Goal: Information Seeking & Learning: Learn about a topic

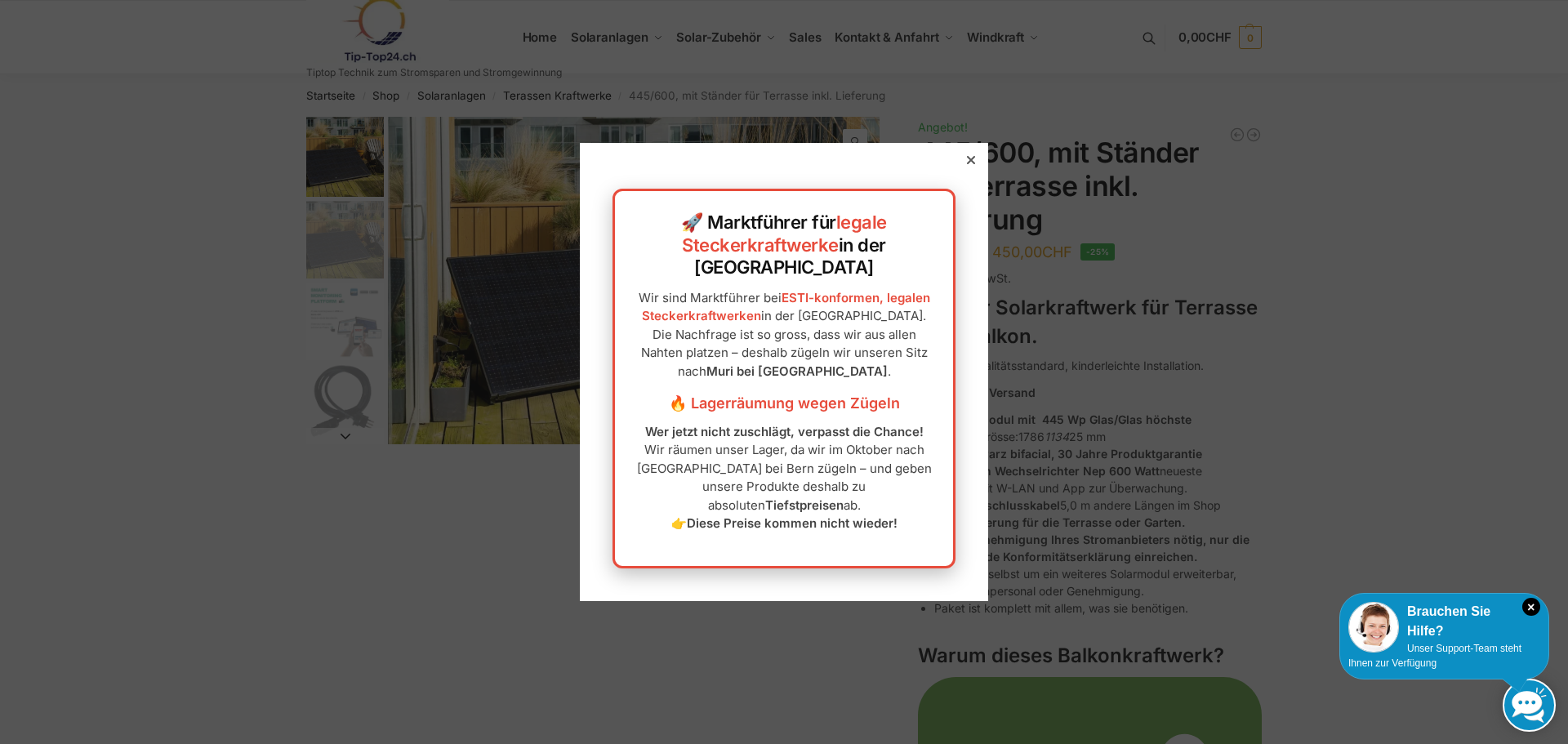
click at [963, 167] on div at bounding box center [971, 160] width 14 height 14
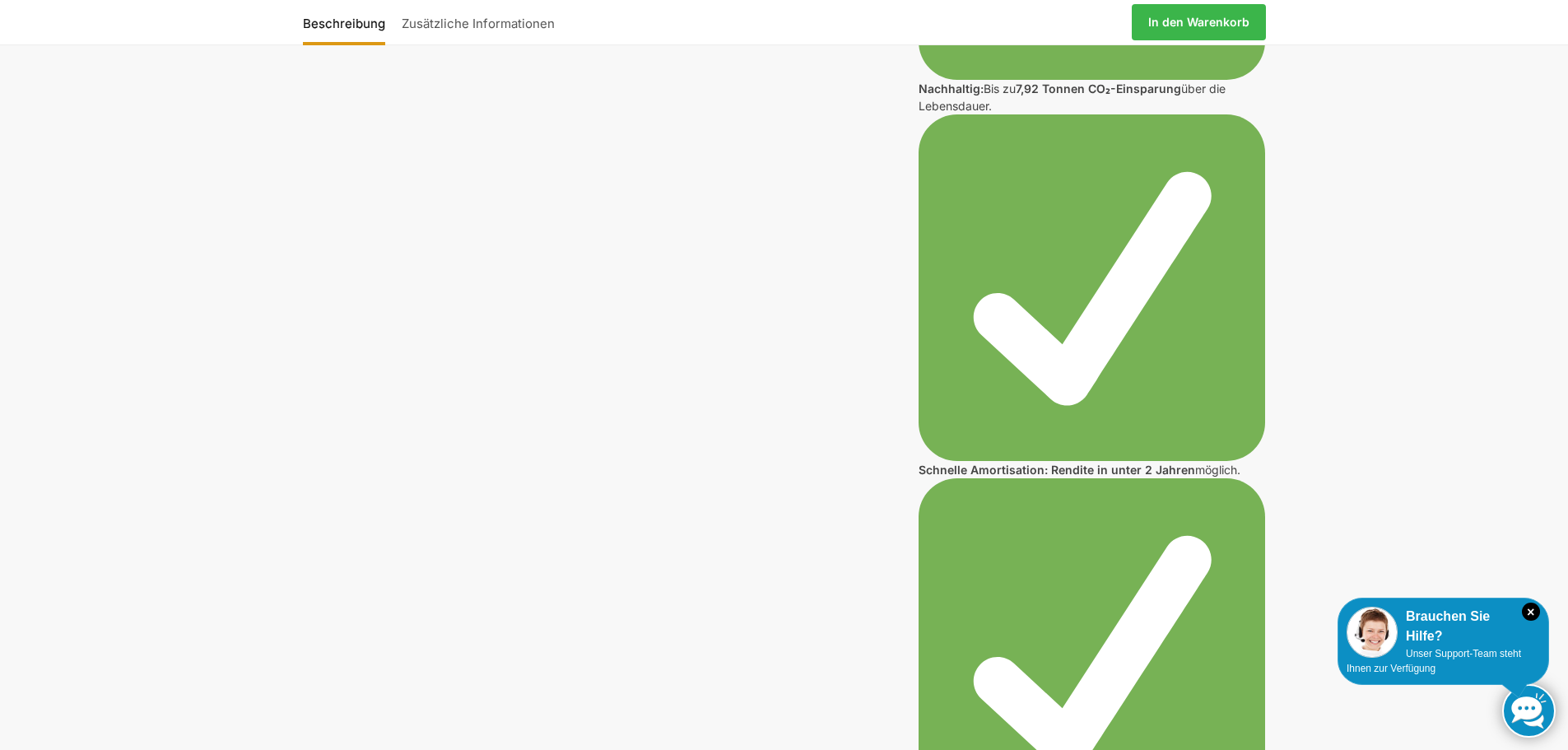
scroll to position [1564, 0]
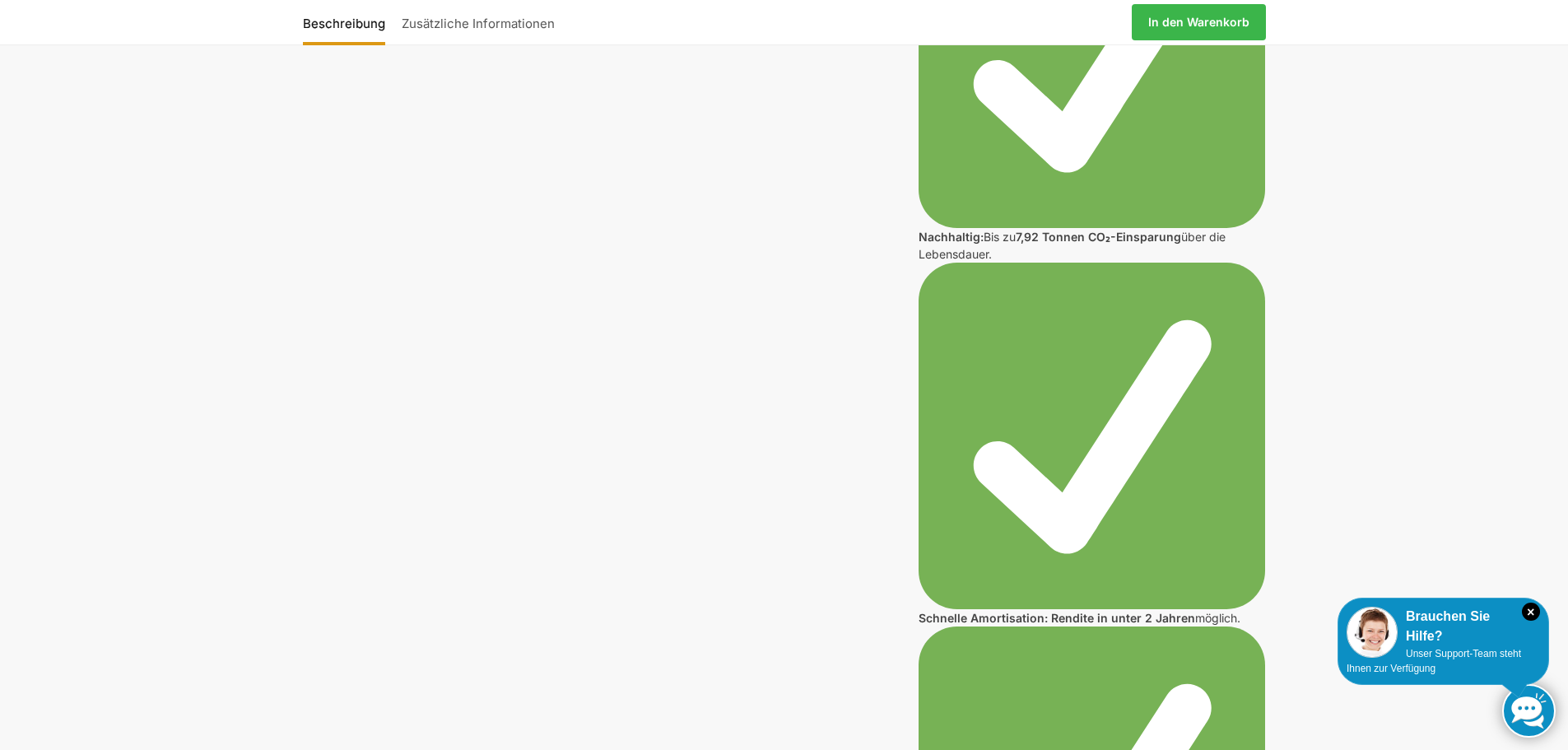
click at [1081, 394] on img at bounding box center [1092, 436] width 346 height 346
click at [1063, 500] on img at bounding box center [1092, 436] width 346 height 346
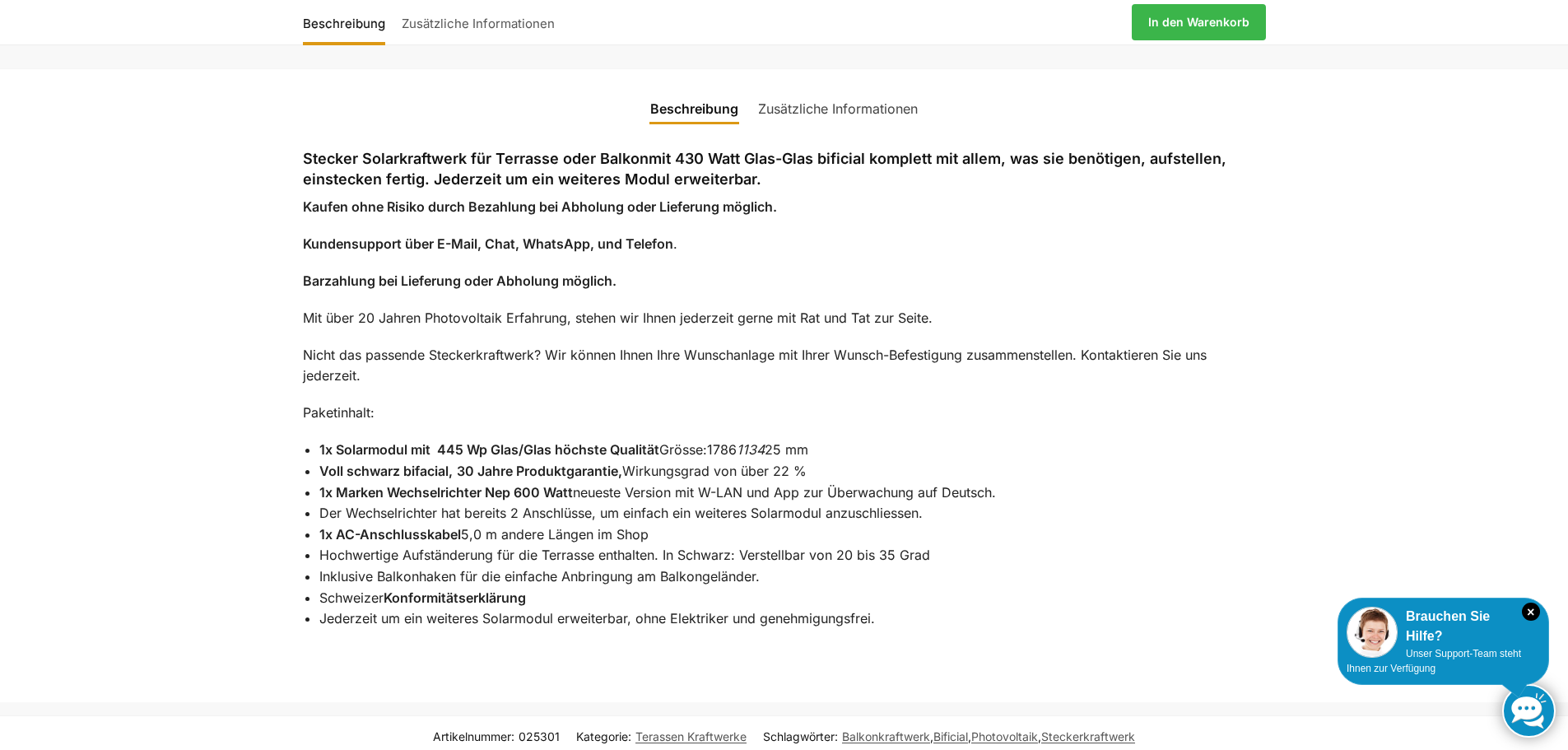
scroll to position [6421, 0]
click at [799, 111] on link "Zusätzliche Informationen" at bounding box center [838, 111] width 180 height 40
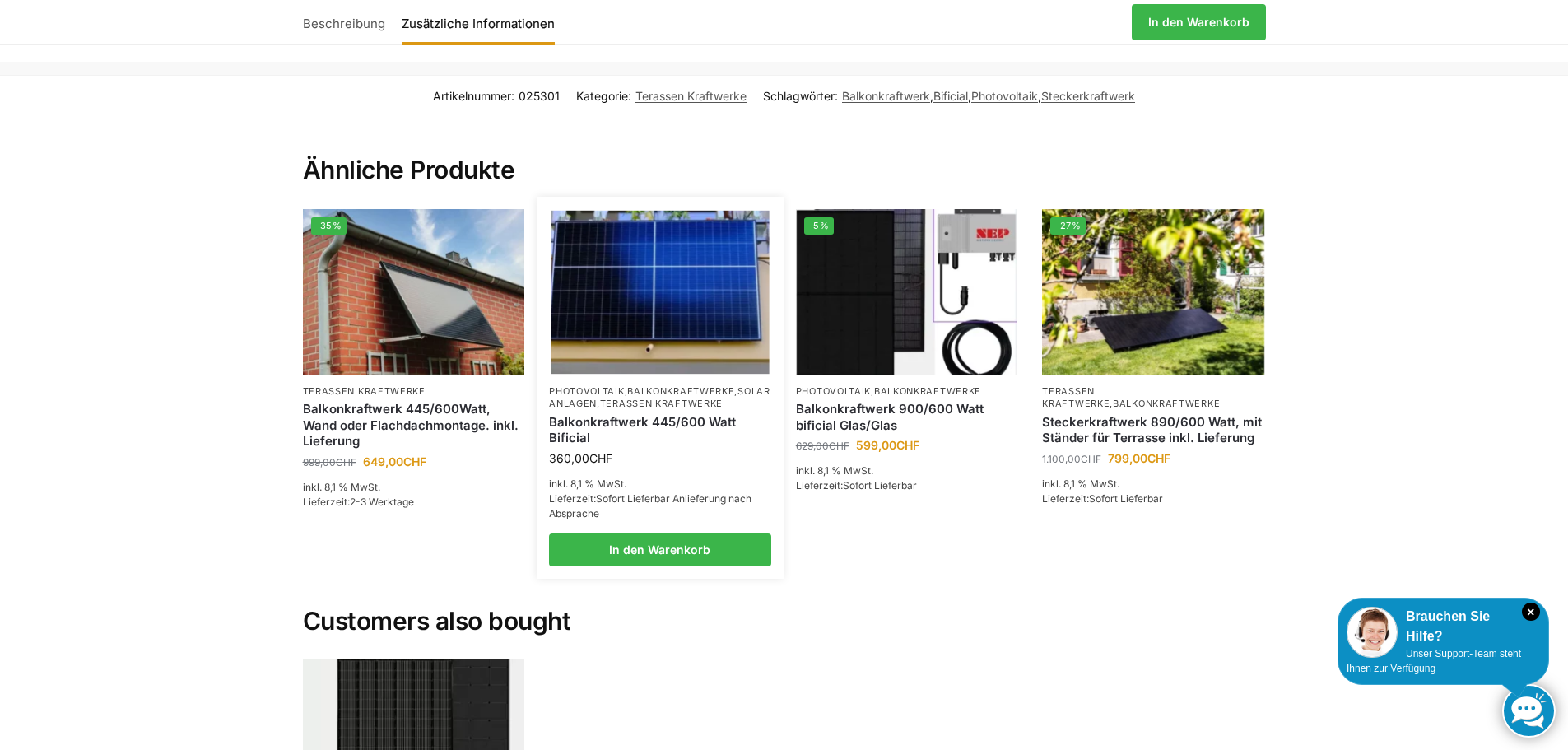
scroll to position [6585, 0]
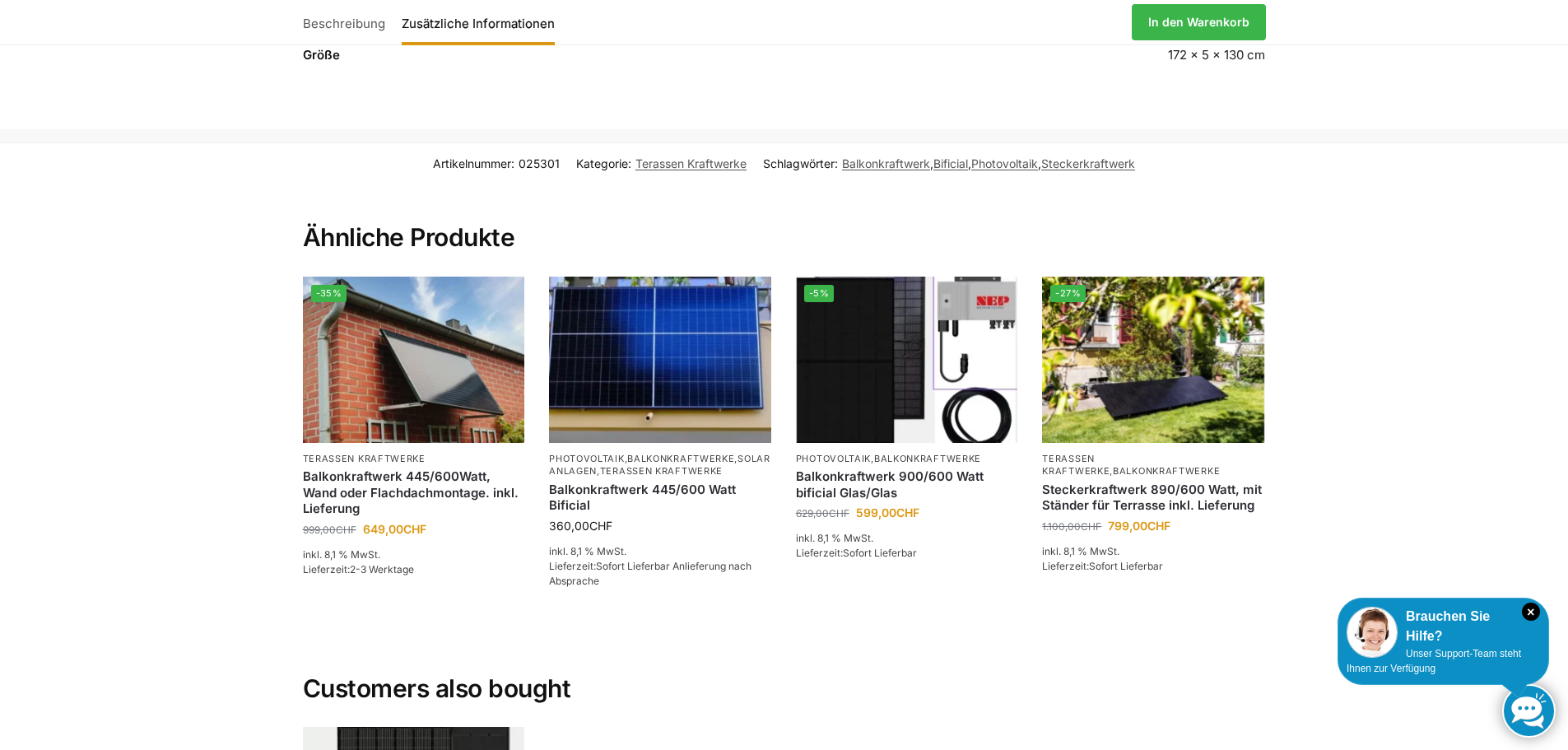
click at [339, 24] on link "Beschreibung" at bounding box center [348, 23] width 91 height 40
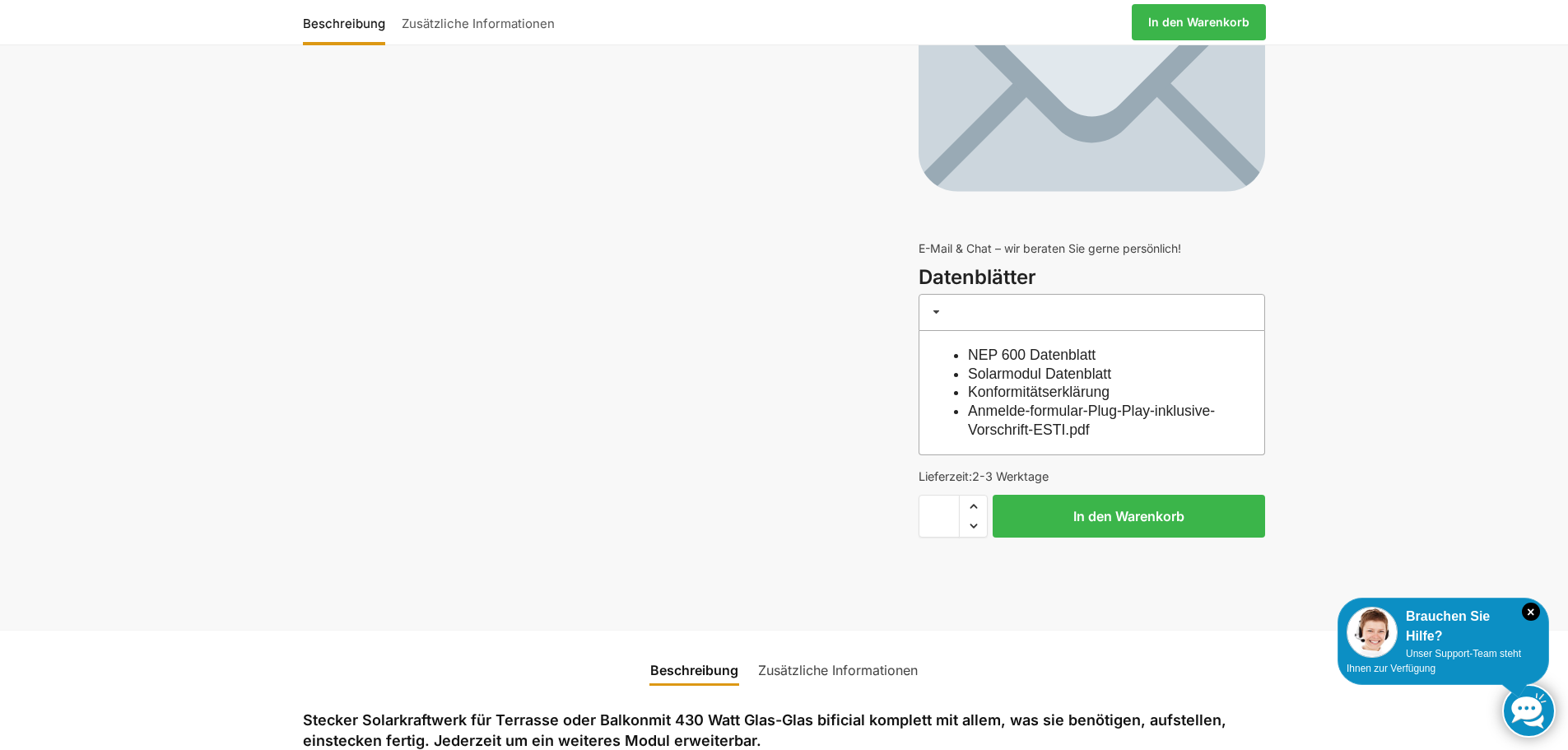
scroll to position [5832, 0]
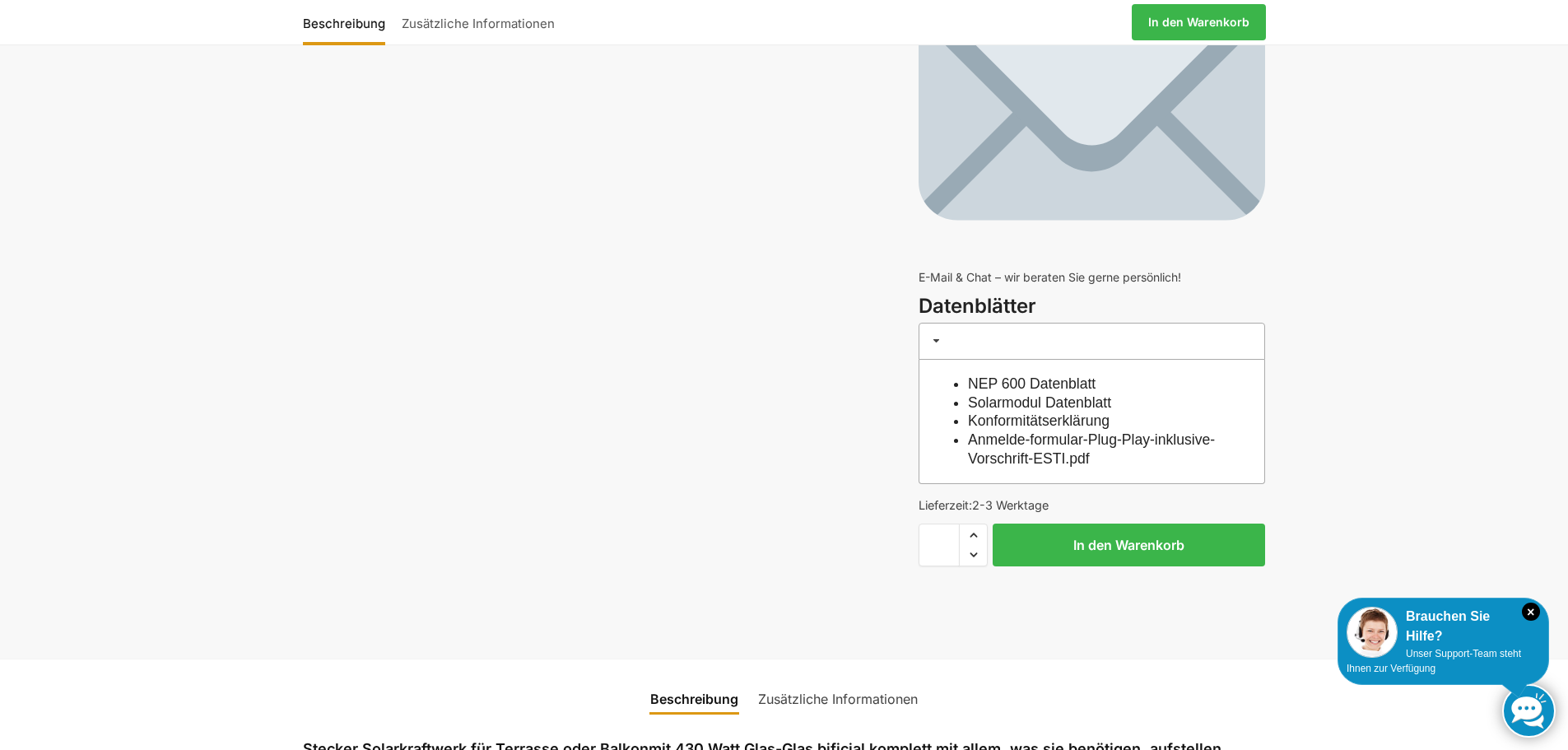
click at [1091, 399] on link "Solarmodul Datenblatt" at bounding box center [1039, 403] width 143 height 16
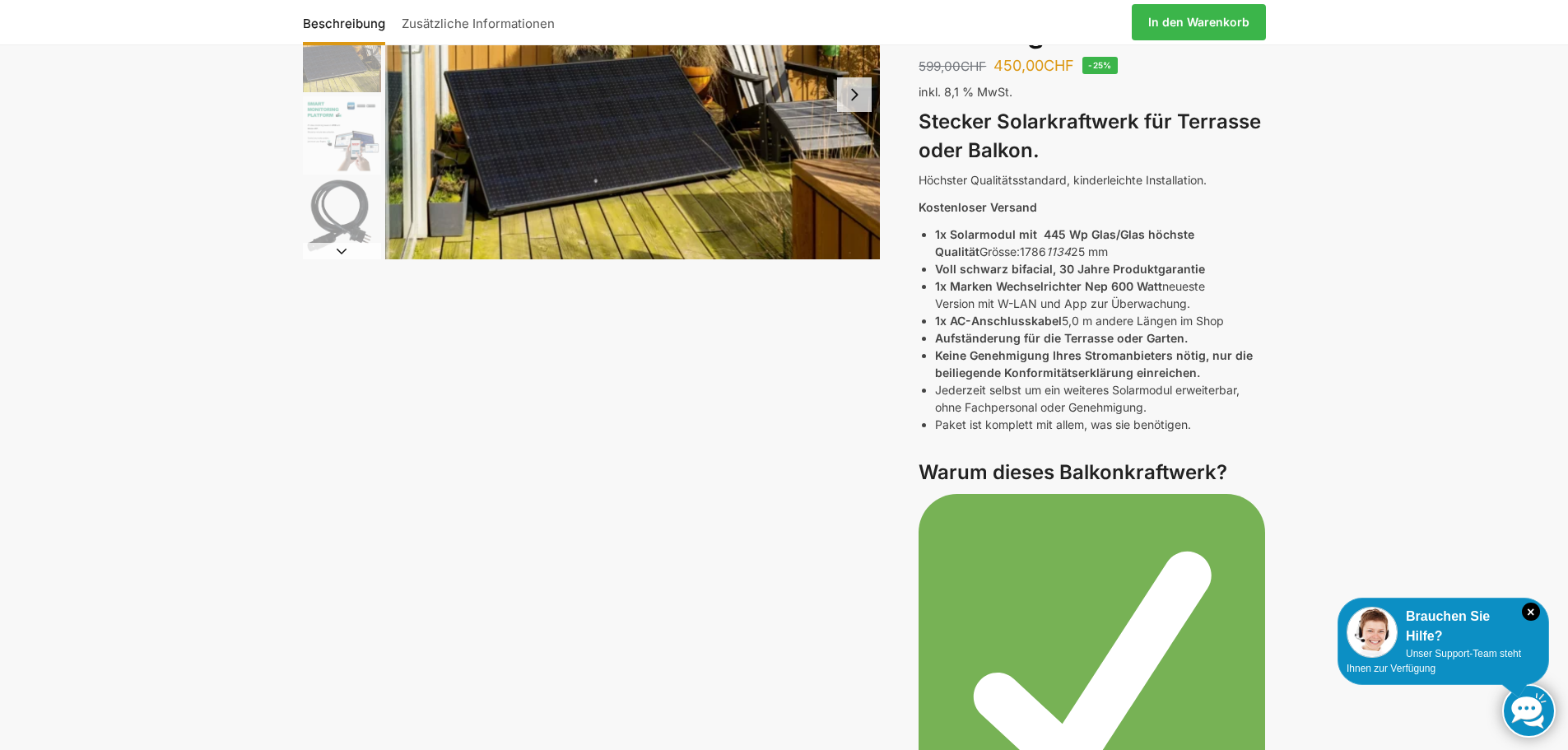
scroll to position [86, 0]
